Goal: Find specific page/section: Find specific page/section

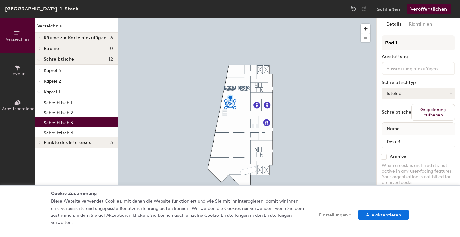
click at [61, 122] on font "Schreibtisch 3" at bounding box center [58, 122] width 29 height 5
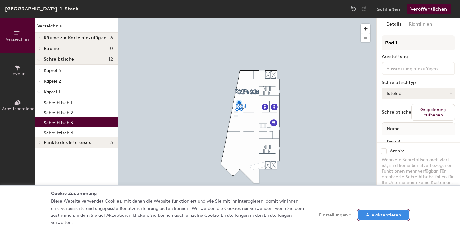
click at [387, 216] on font "Alle akzeptieren" at bounding box center [383, 215] width 35 height 5
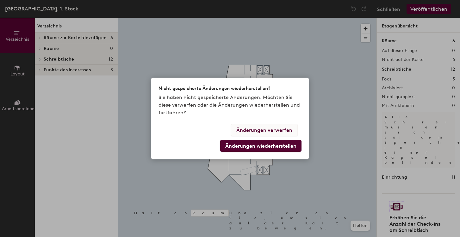
click at [280, 130] on font "Änderungen verwerfen" at bounding box center [264, 130] width 56 height 6
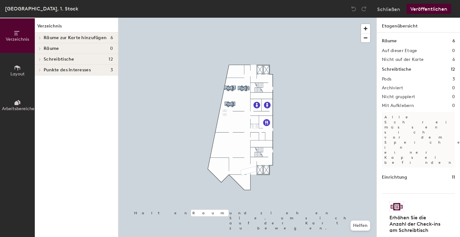
click at [75, 59] on h4 "Schreibtische 12" at bounding box center [78, 59] width 69 height 5
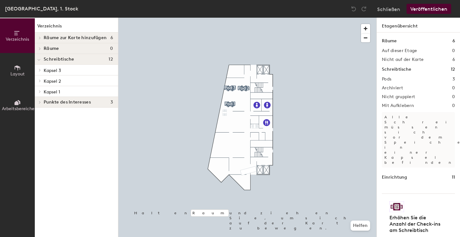
click at [58, 91] on font "Kapsel 1" at bounding box center [52, 91] width 16 height 5
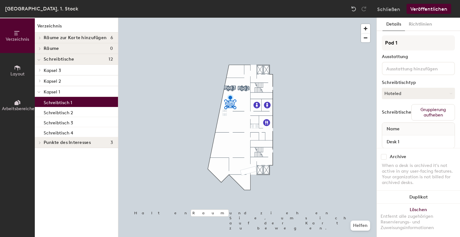
click at [60, 102] on font "Schreibtisch 1" at bounding box center [58, 102] width 28 height 5
click at [55, 70] on font "Kapsel 3" at bounding box center [52, 70] width 17 height 5
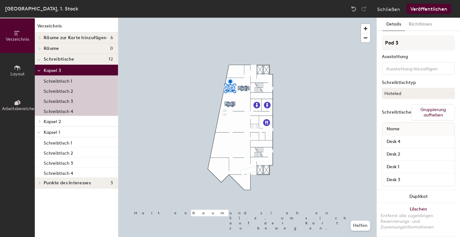
click at [60, 81] on font "Schreibtisch 1" at bounding box center [58, 81] width 28 height 5
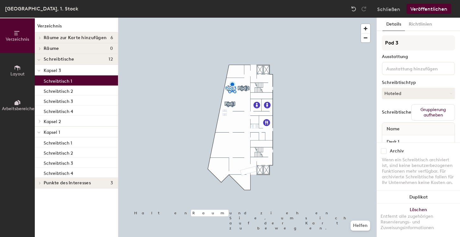
click at [391, 113] on font "Schreibtische" at bounding box center [396, 112] width 29 height 5
click at [391, 131] on font "Name" at bounding box center [392, 128] width 13 height 5
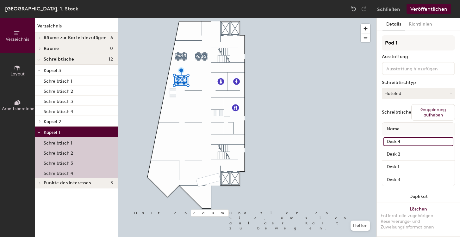
click at [393, 142] on input "Desk 4" at bounding box center [418, 142] width 70 height 9
